Goal: Information Seeking & Learning: Check status

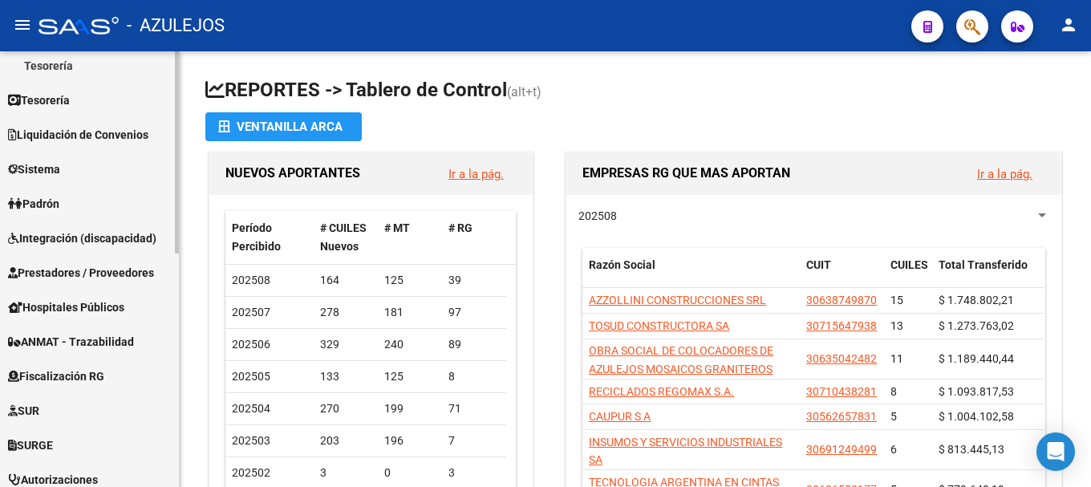
scroll to position [321, 0]
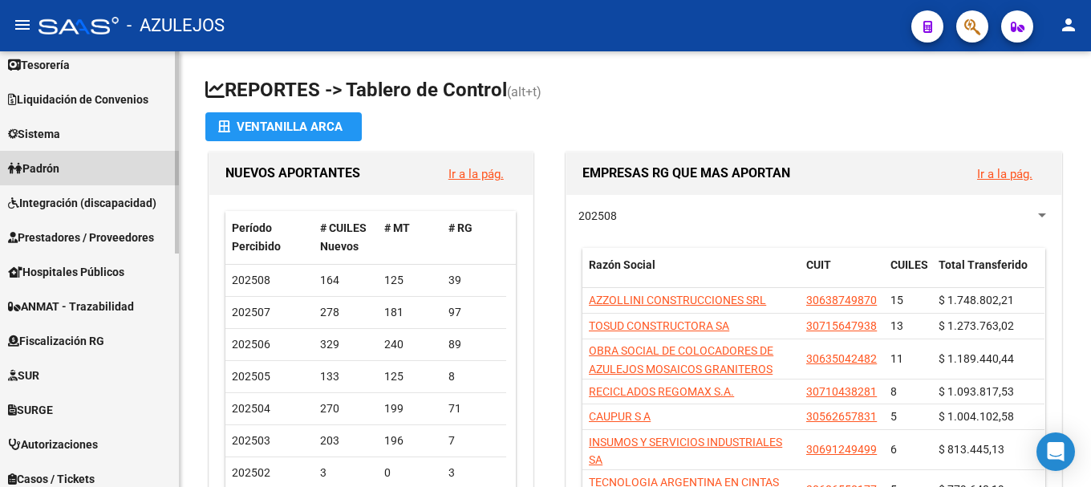
click at [71, 174] on link "Padrón" at bounding box center [89, 168] width 179 height 34
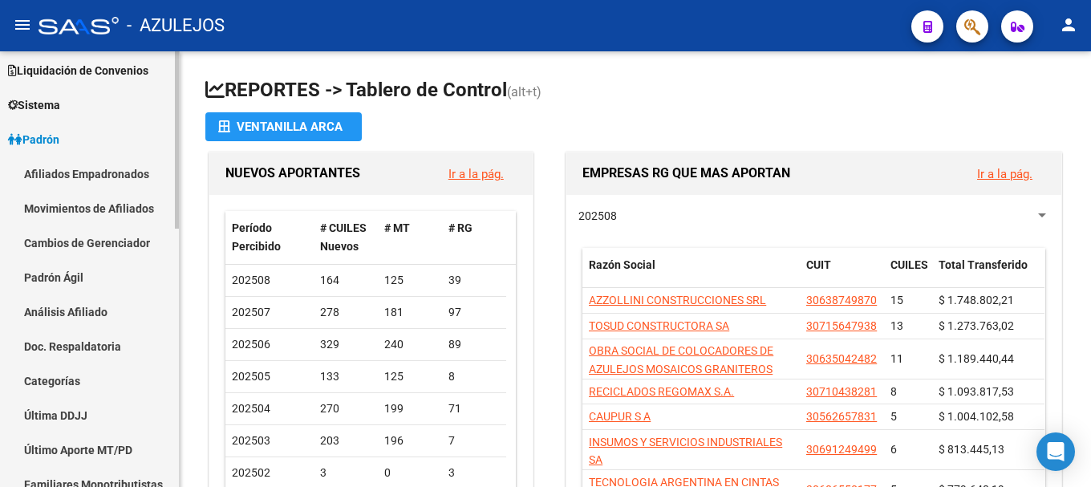
scroll to position [79, 0]
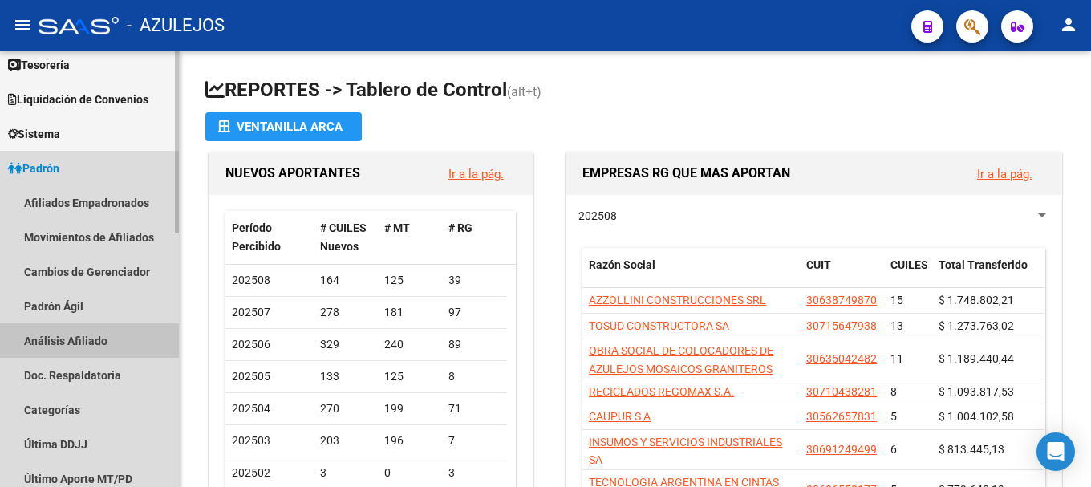
click at [76, 335] on link "Análisis Afiliado" at bounding box center [89, 340] width 179 height 34
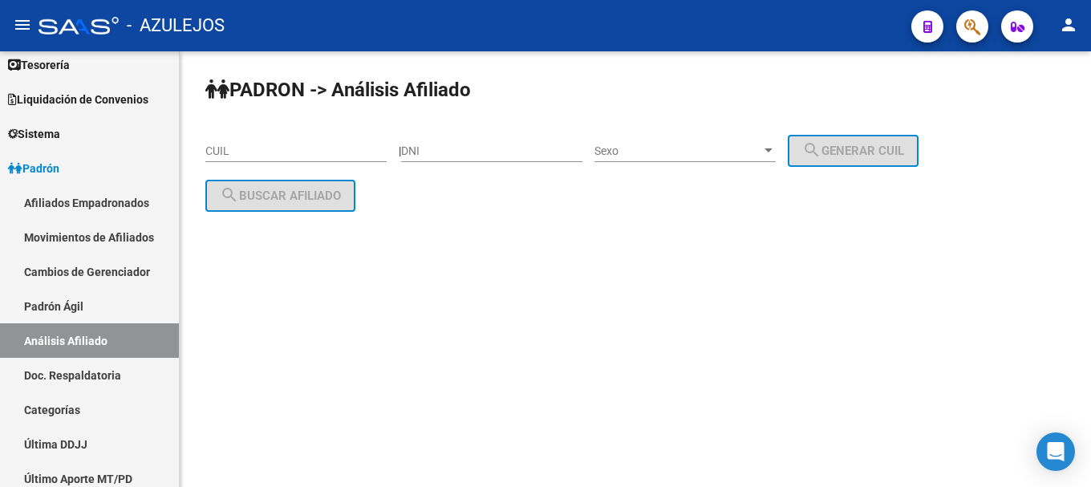
click at [429, 141] on div "DNI" at bounding box center [491, 146] width 181 height 32
type input "16849367"
click at [776, 147] on div at bounding box center [768, 150] width 14 height 13
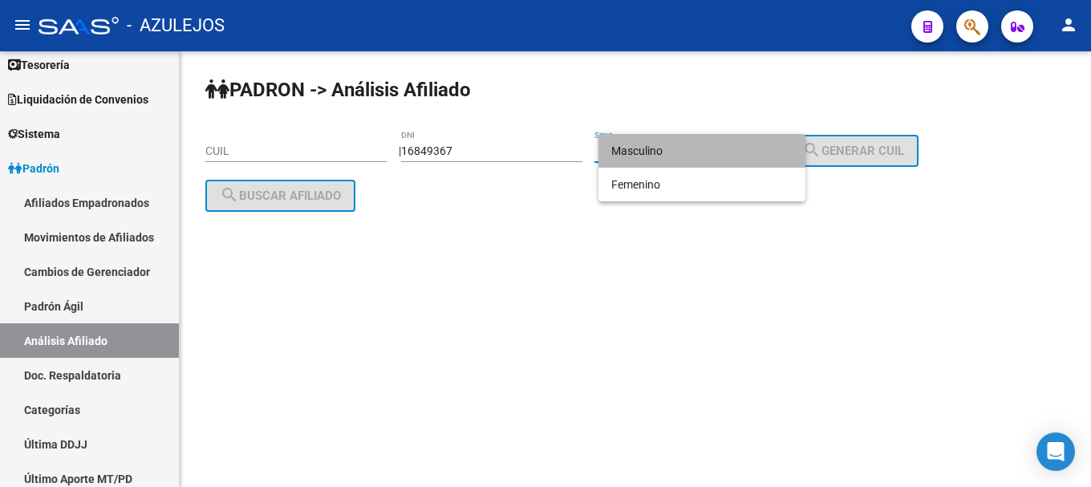
click at [760, 148] on span "Masculino" at bounding box center [701, 151] width 181 height 34
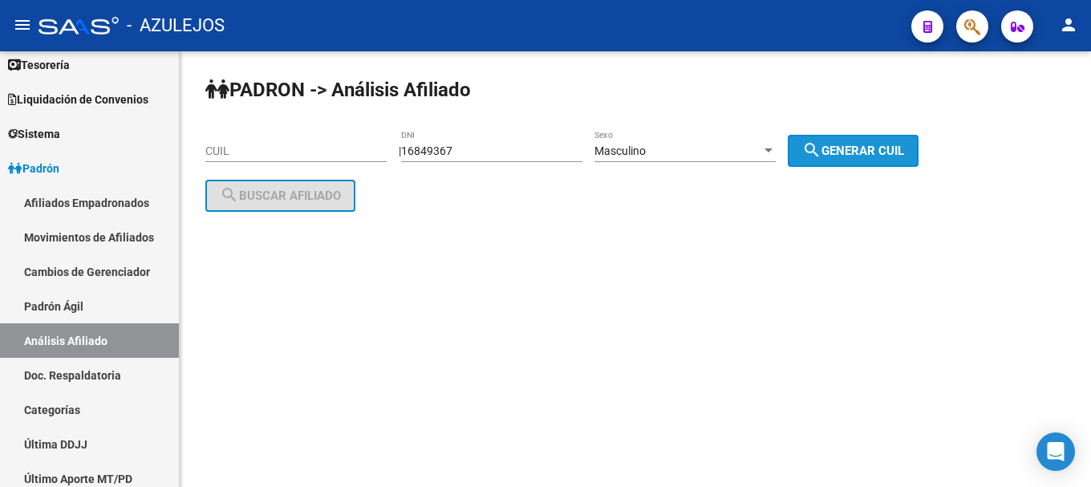
click at [887, 158] on button "search Generar CUIL" at bounding box center [853, 151] width 131 height 32
type input "20-16849367-4"
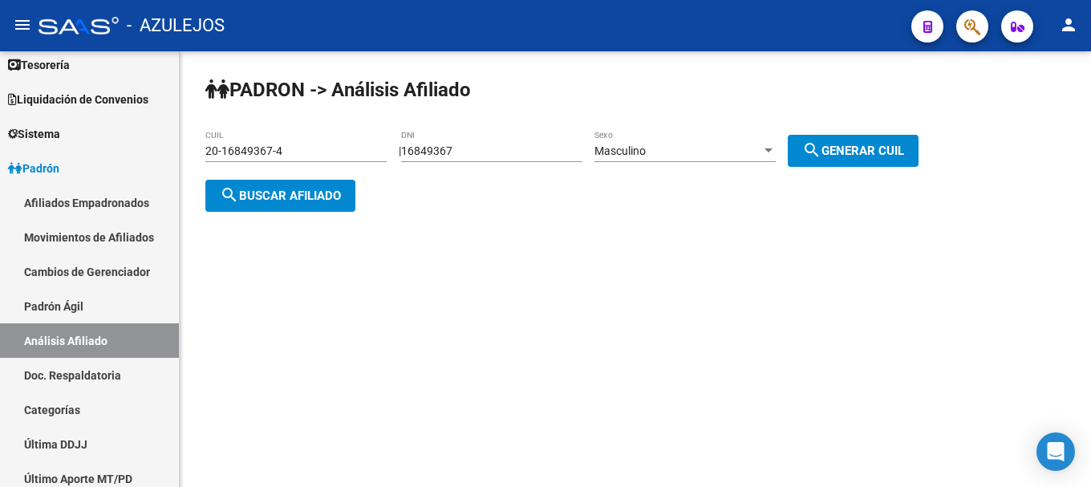
click at [339, 190] on span "search Buscar afiliado" at bounding box center [280, 196] width 121 height 14
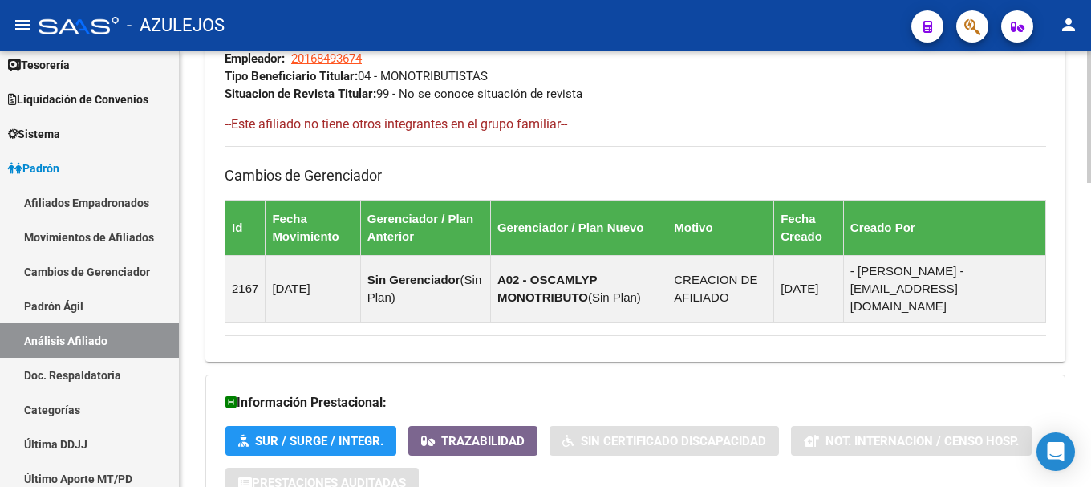
scroll to position [1003, 0]
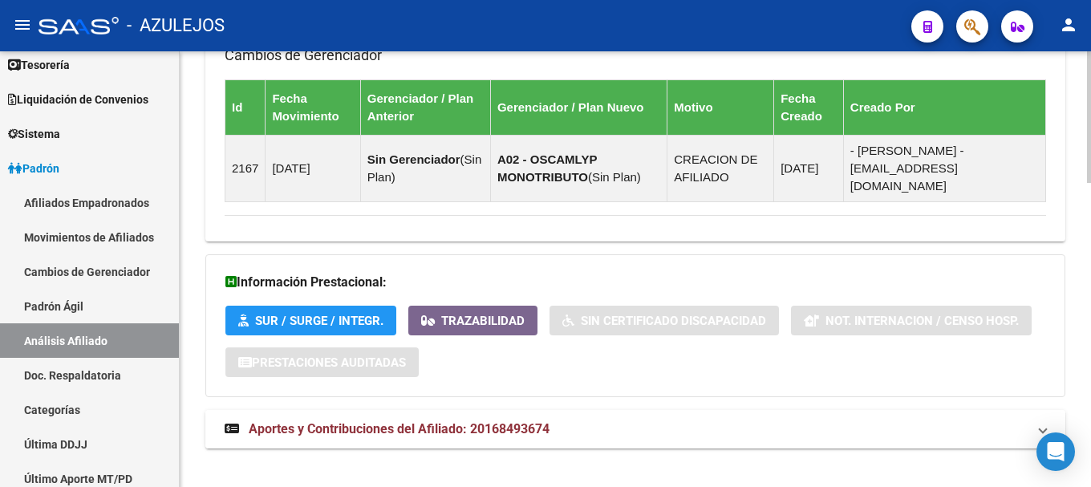
click at [346, 421] on span "Aportes y Contribuciones del Afiliado: 20168493674" at bounding box center [399, 428] width 301 height 15
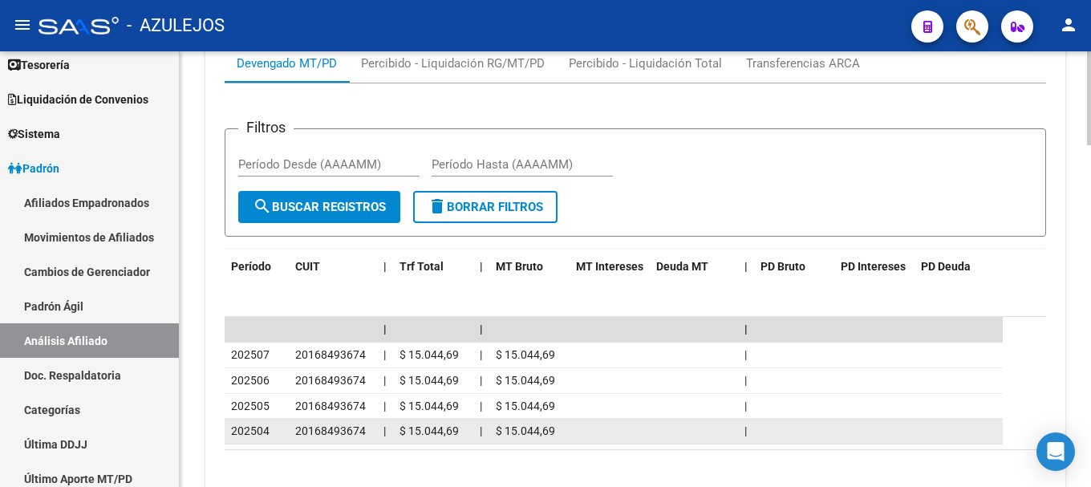
scroll to position [1524, 0]
